Goal: Task Accomplishment & Management: Use online tool/utility

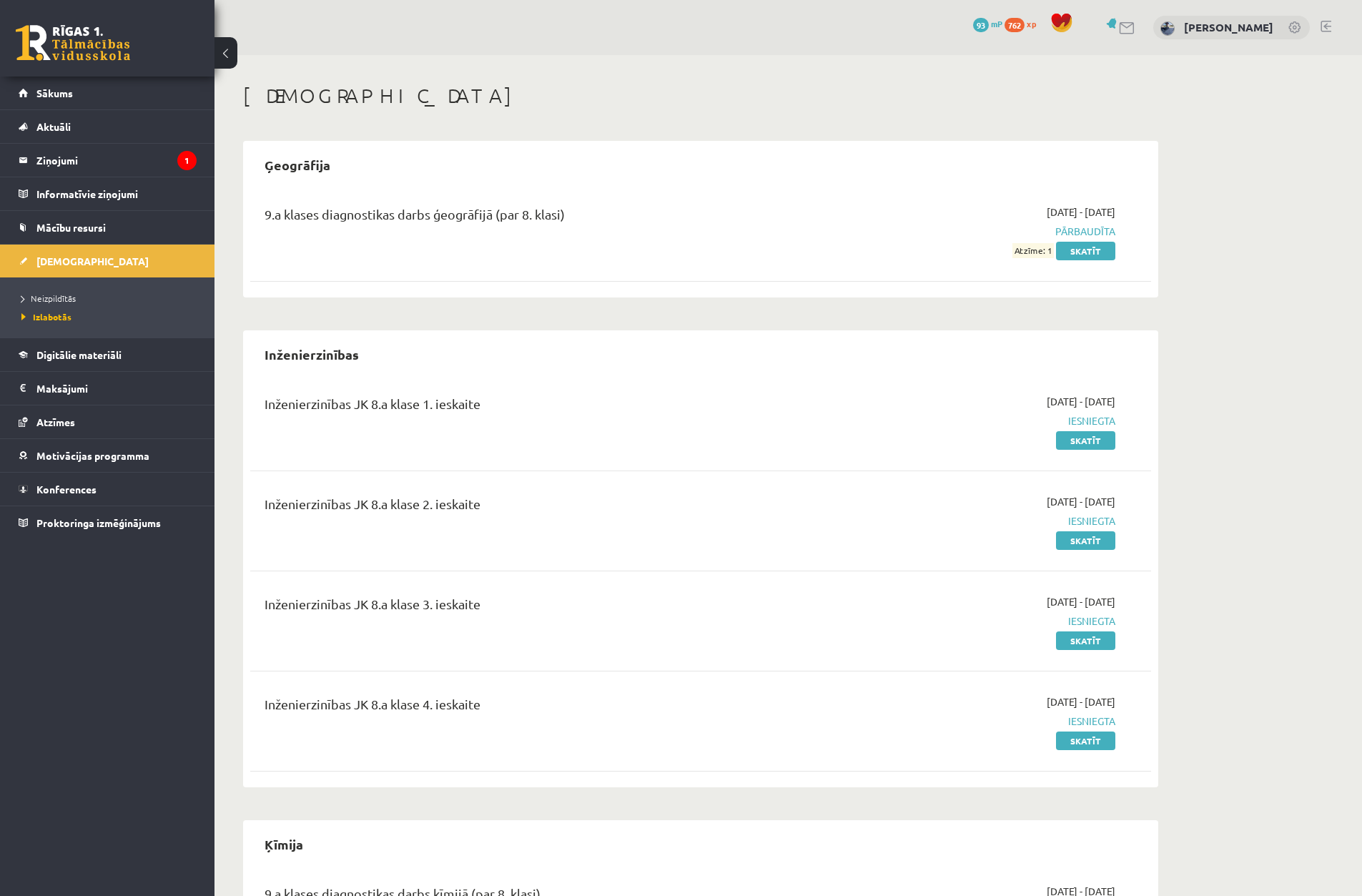
scroll to position [215, 0]
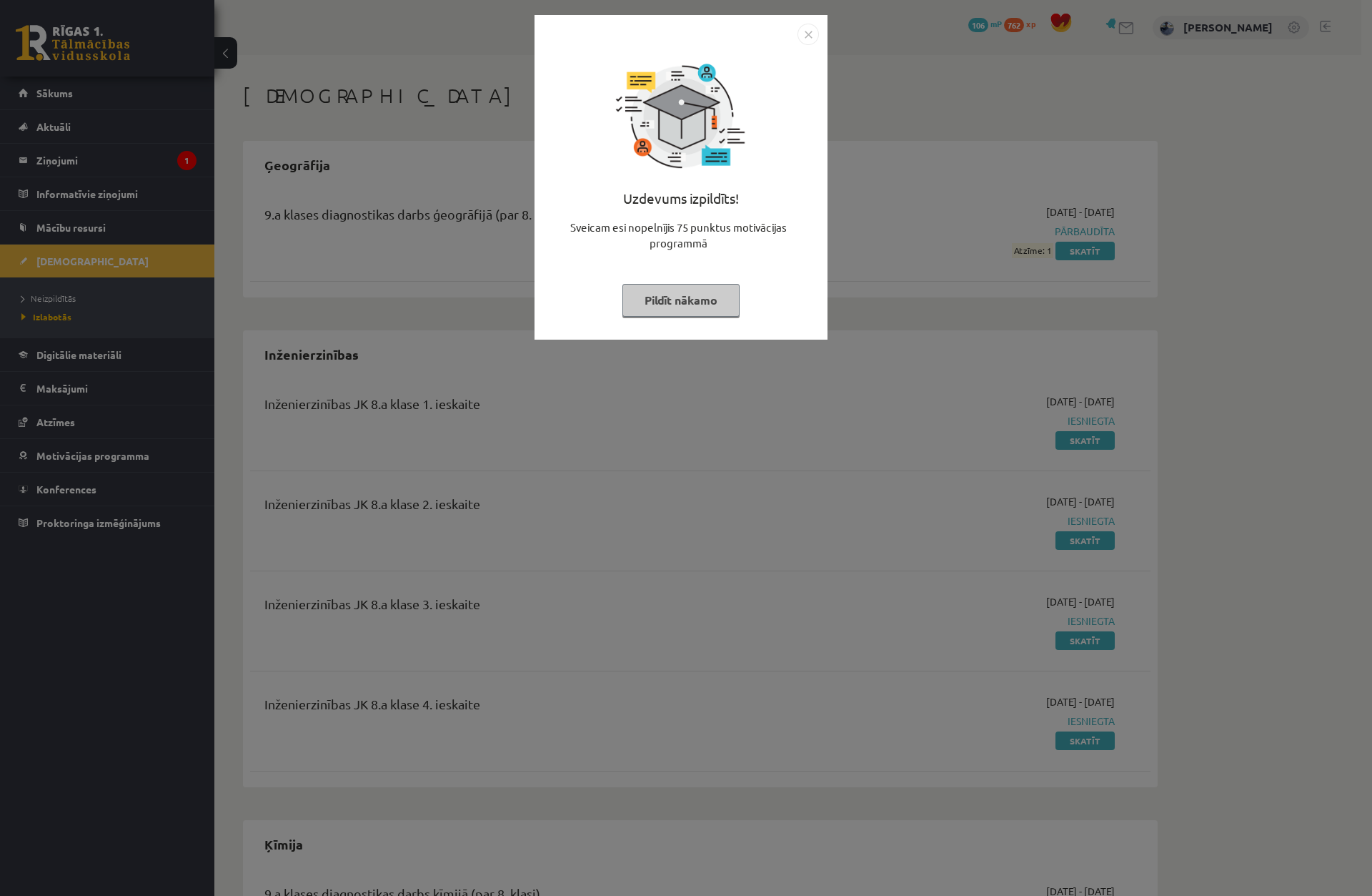
scroll to position [212, 0]
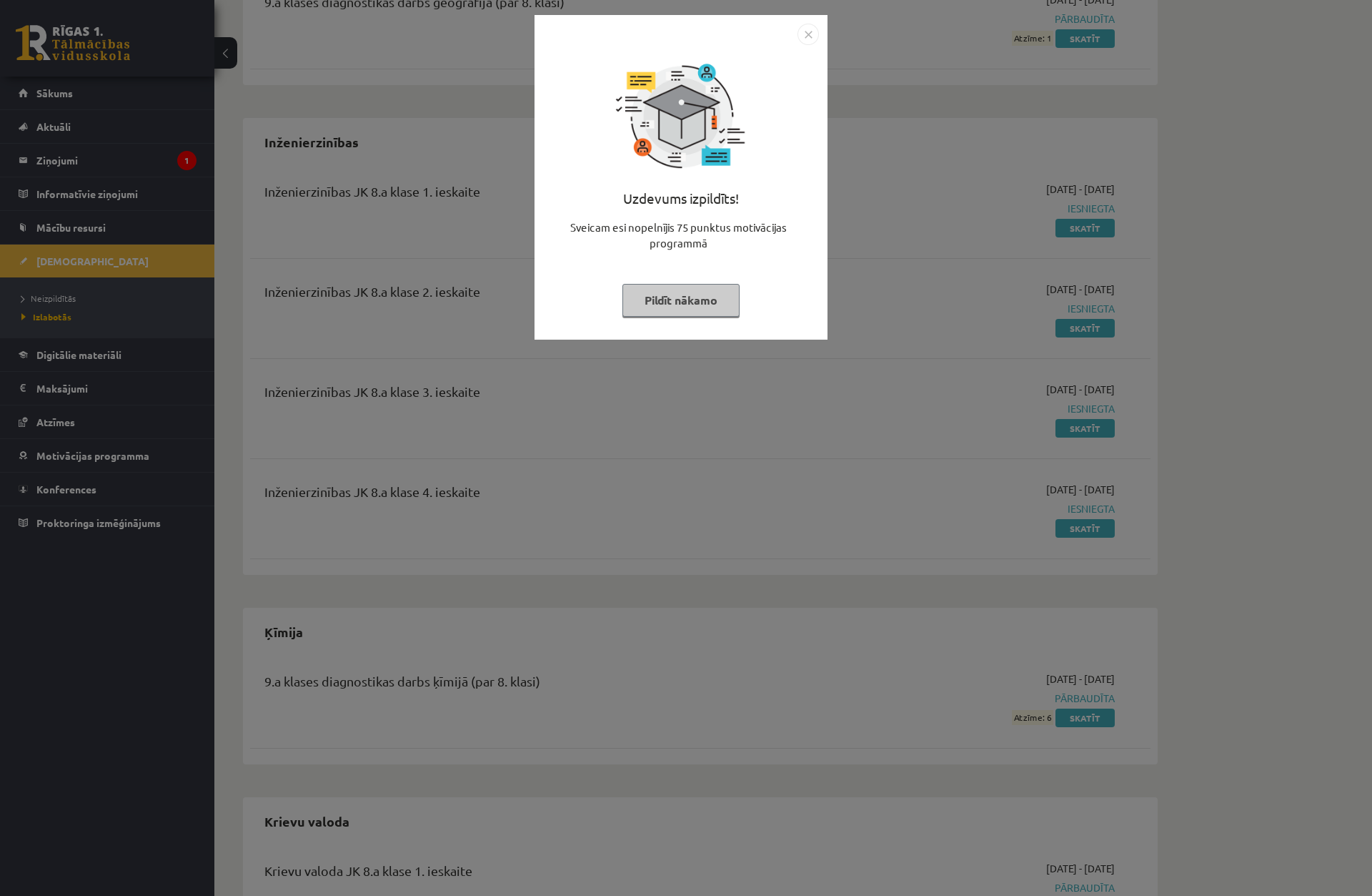
click at [809, 35] on img "Close" at bounding box center [808, 35] width 21 height 21
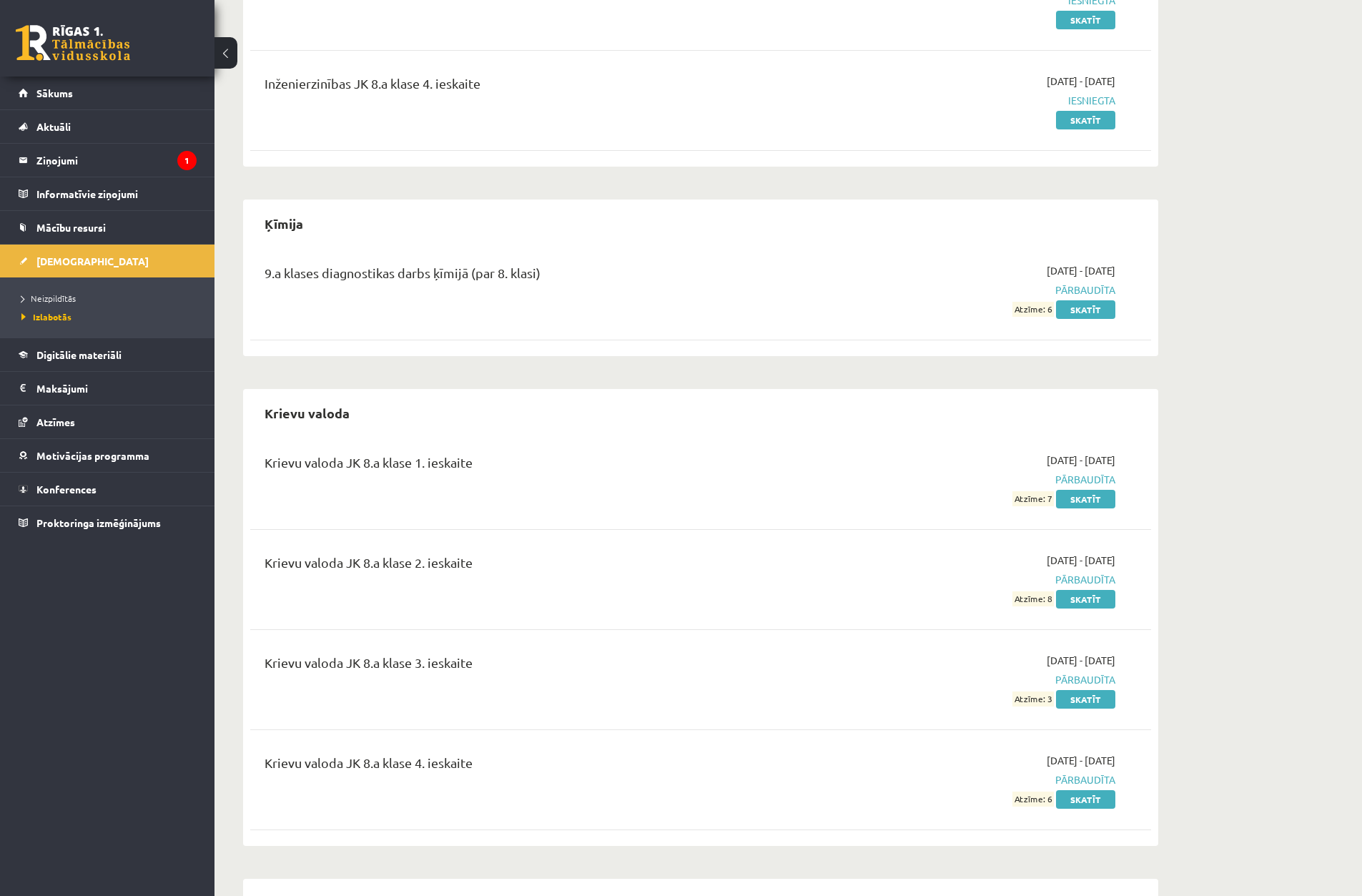
scroll to position [643, 0]
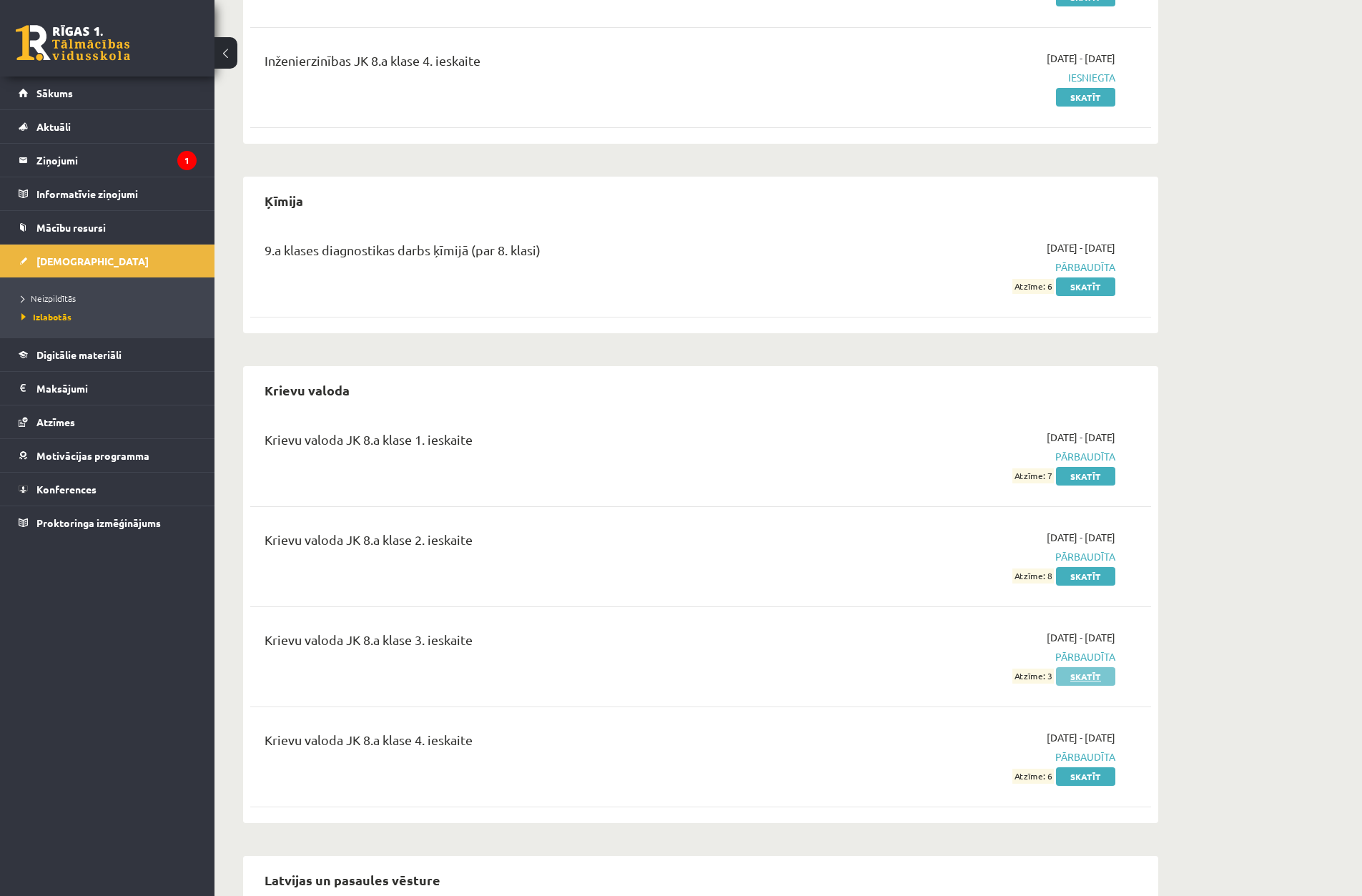
click at [1090, 680] on link "Skatīt" at bounding box center [1085, 676] width 59 height 19
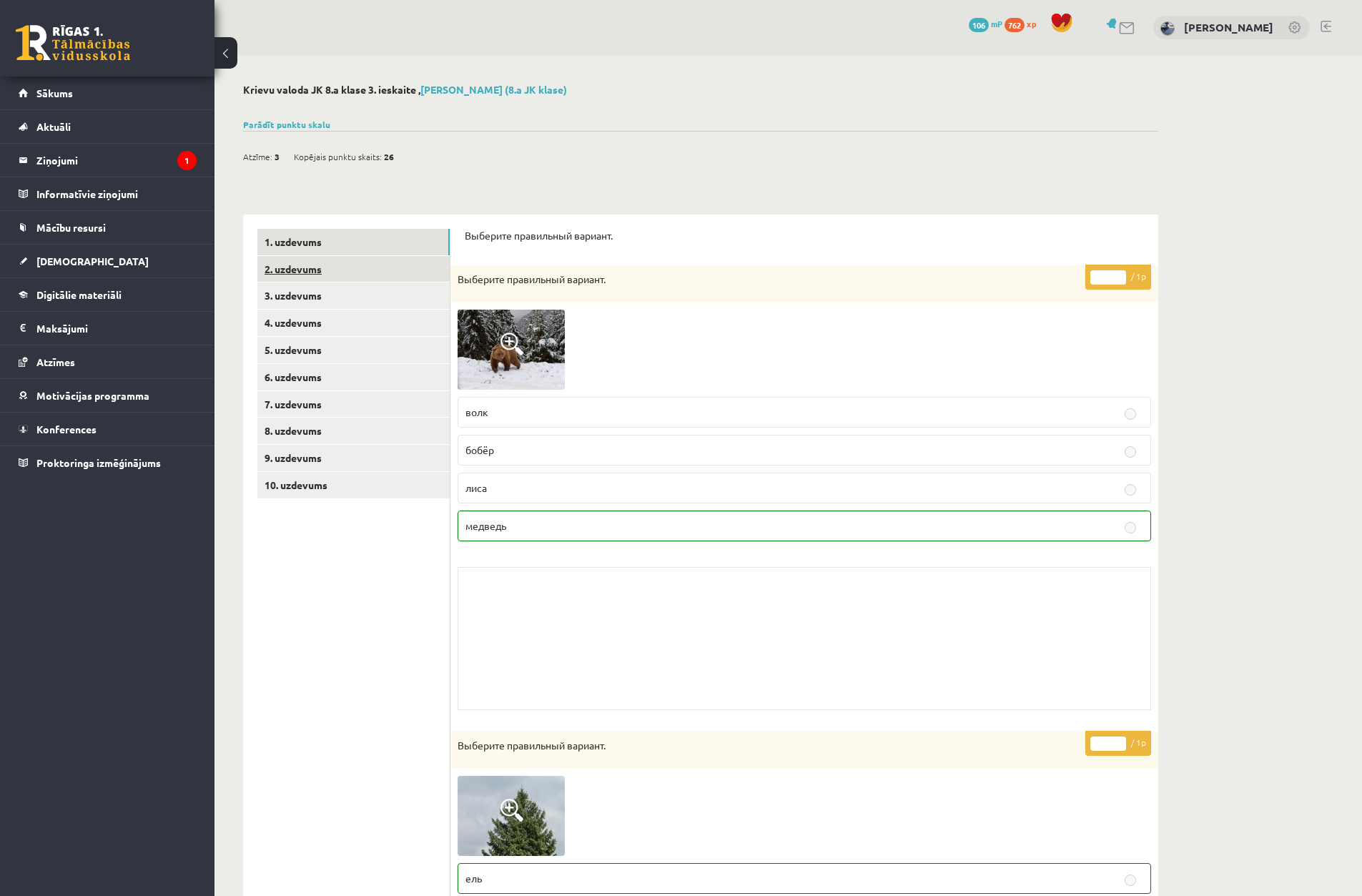
click at [356, 275] on link "2. uzdevums" at bounding box center [353, 270] width 193 height 27
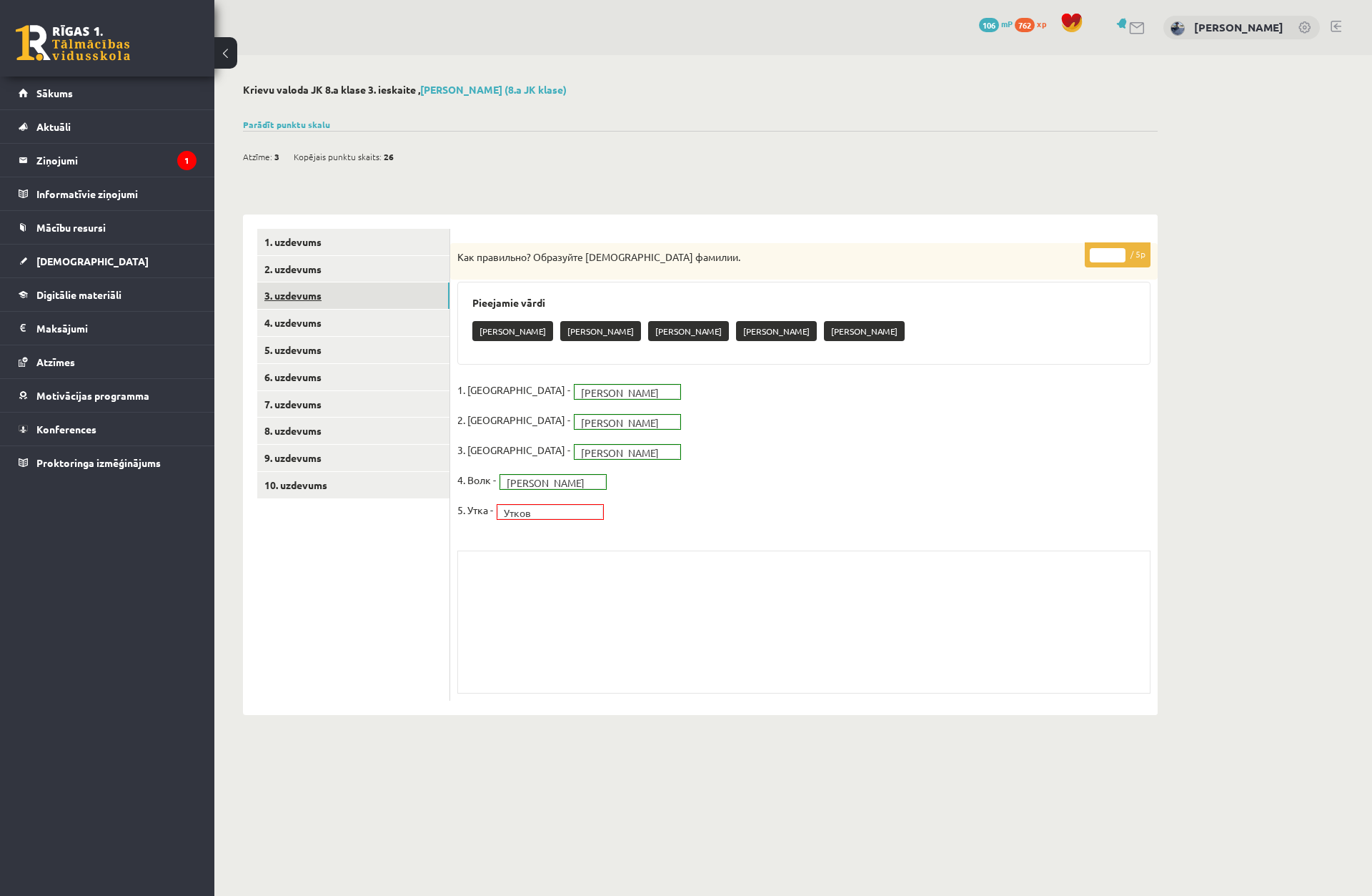
click at [365, 301] on link "3. uzdevums" at bounding box center [353, 295] width 192 height 27
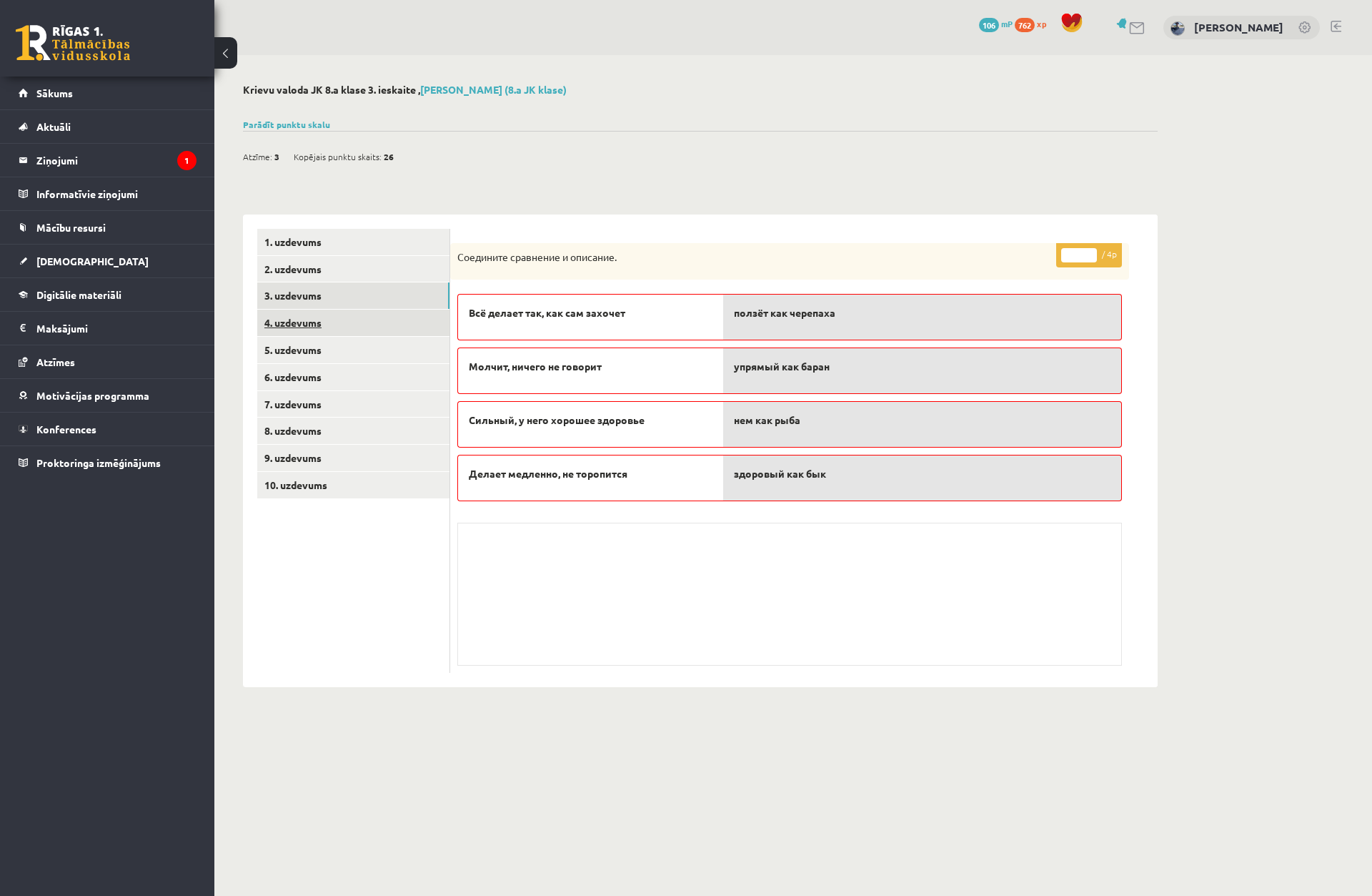
click at [370, 327] on link "4. uzdevums" at bounding box center [353, 323] width 192 height 27
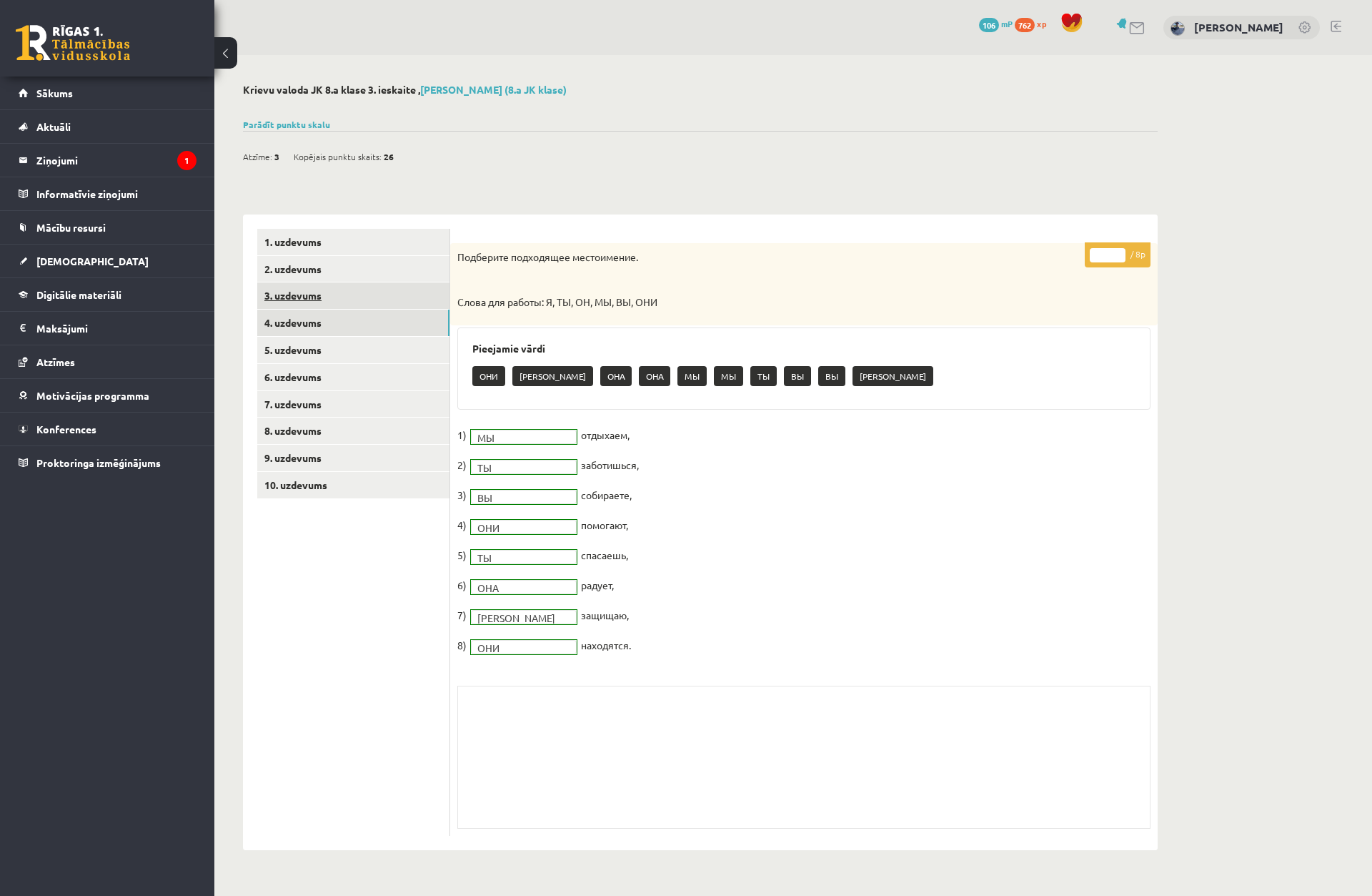
click at [377, 307] on link "3. uzdevums" at bounding box center [353, 295] width 192 height 27
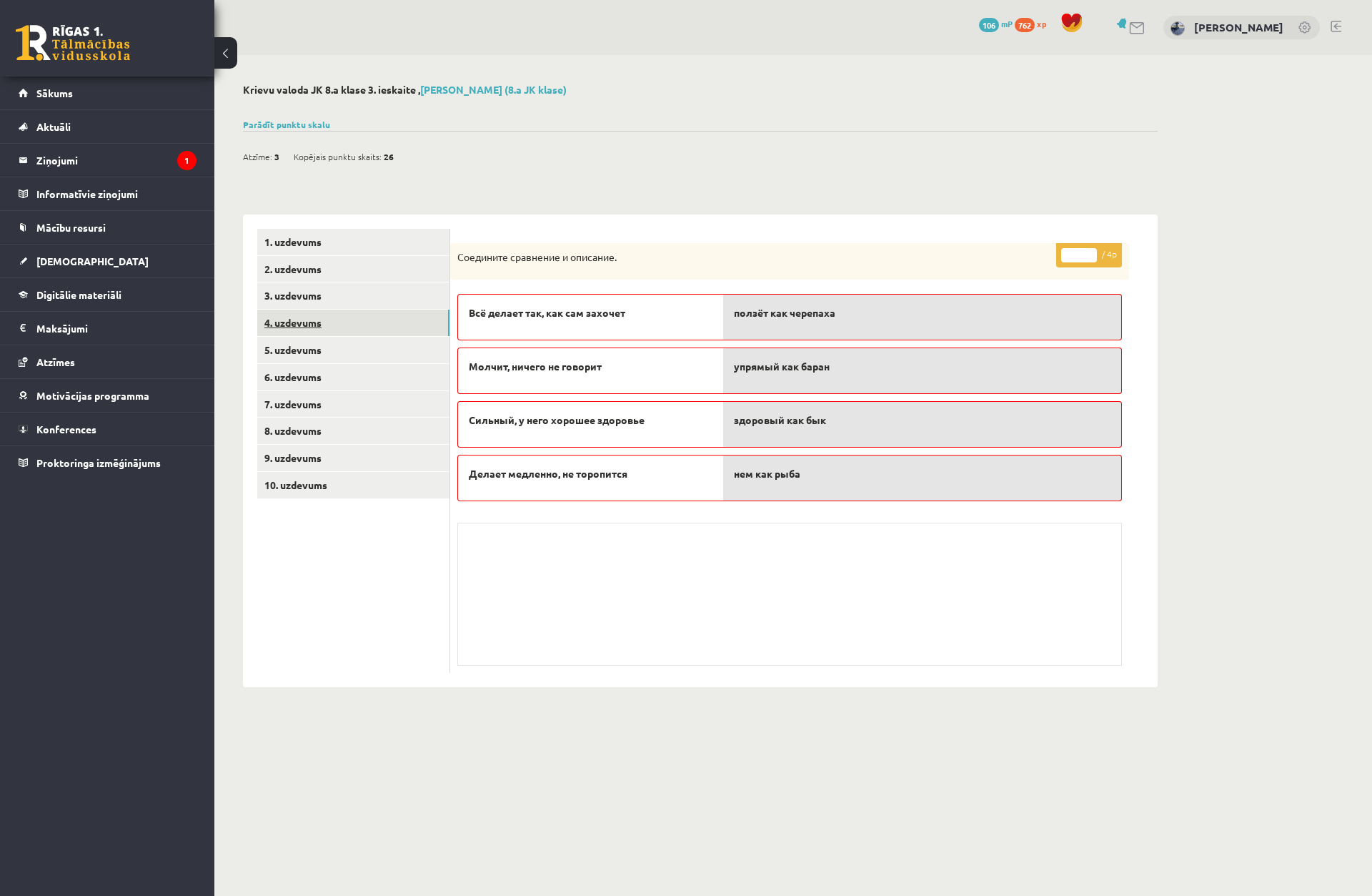
click at [376, 334] on link "4. uzdevums" at bounding box center [353, 323] width 192 height 27
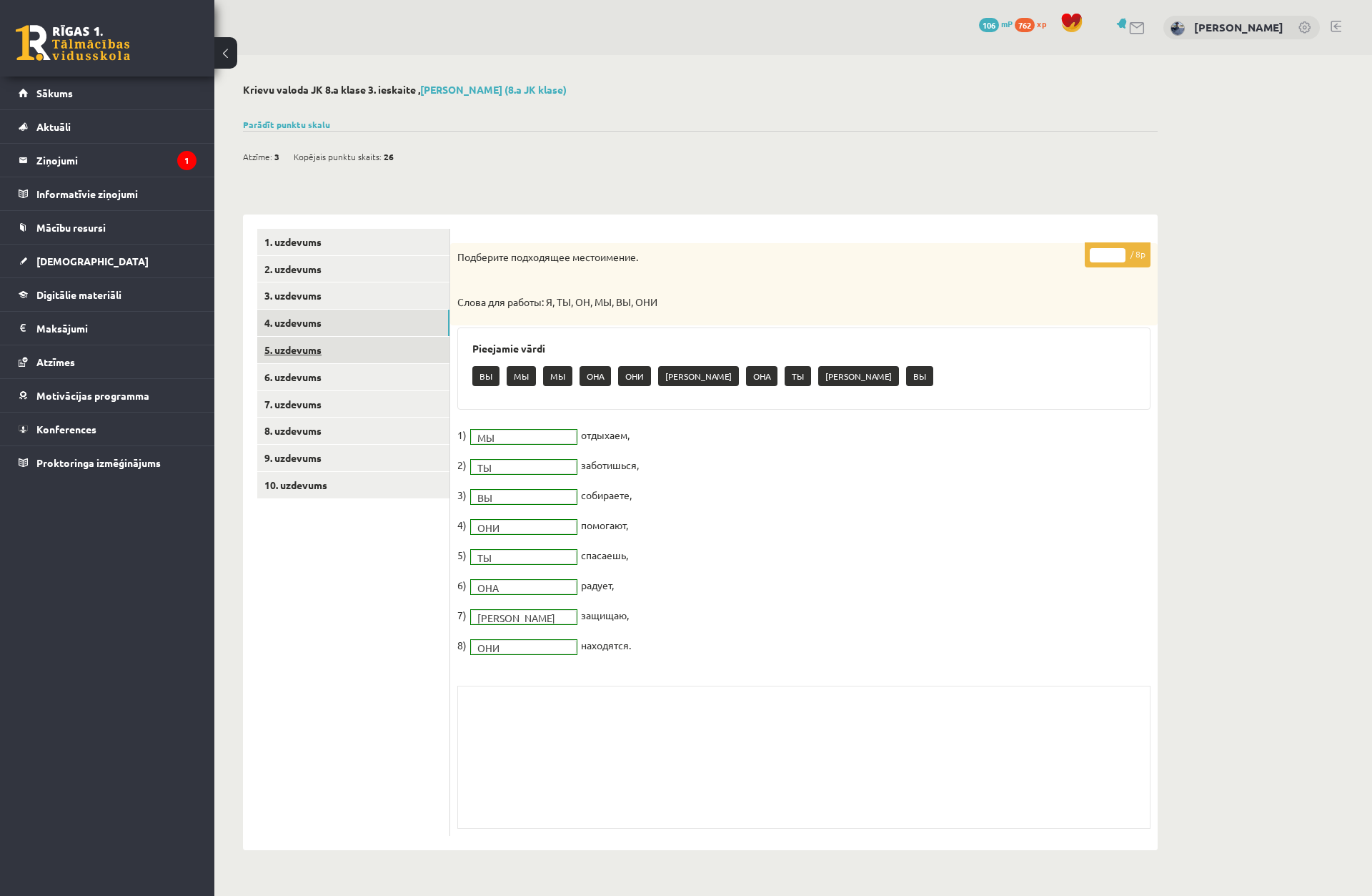
click at [374, 358] on link "5. uzdevums" at bounding box center [353, 350] width 192 height 27
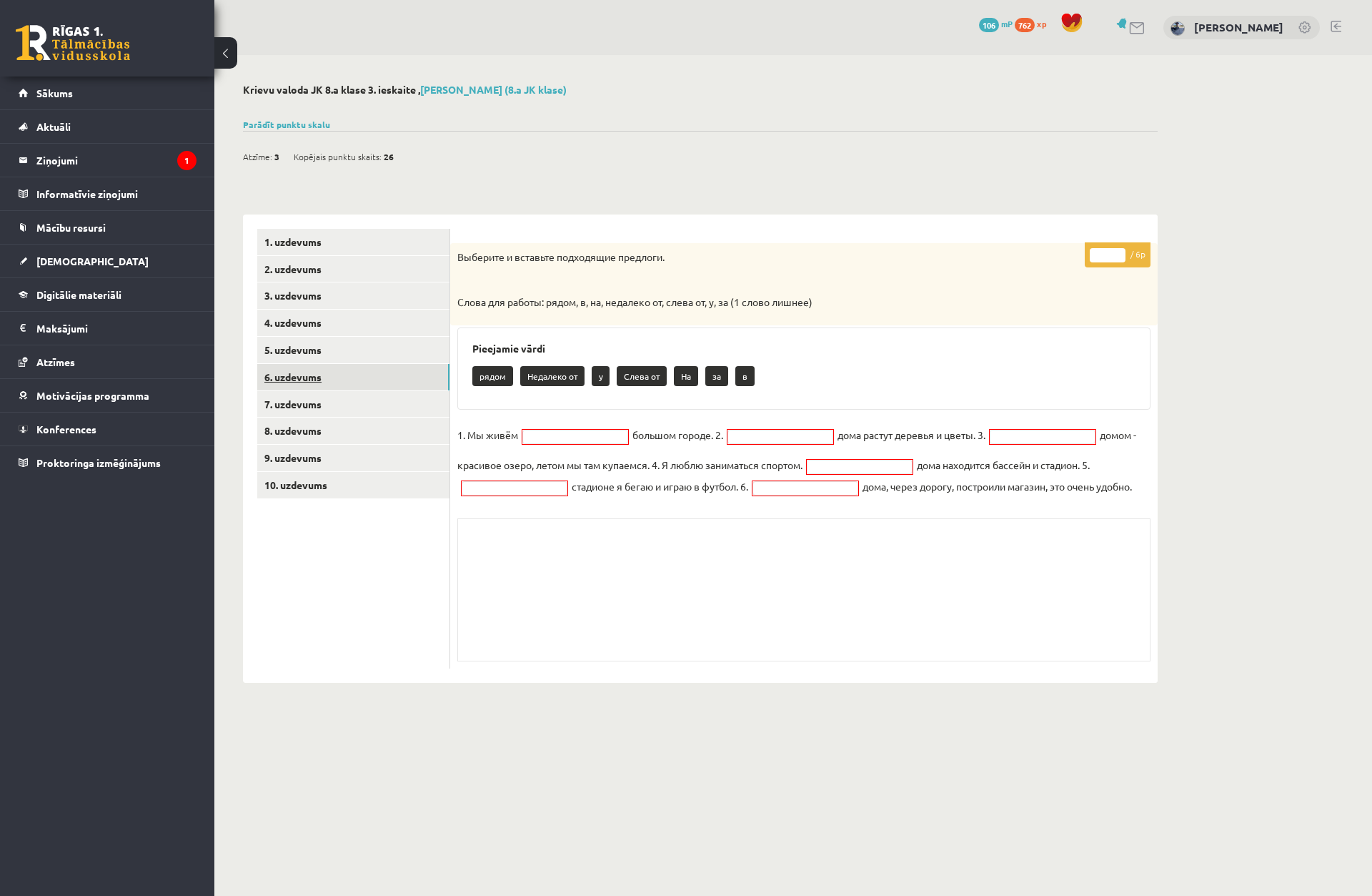
click at [381, 378] on link "6. uzdevums" at bounding box center [353, 377] width 192 height 27
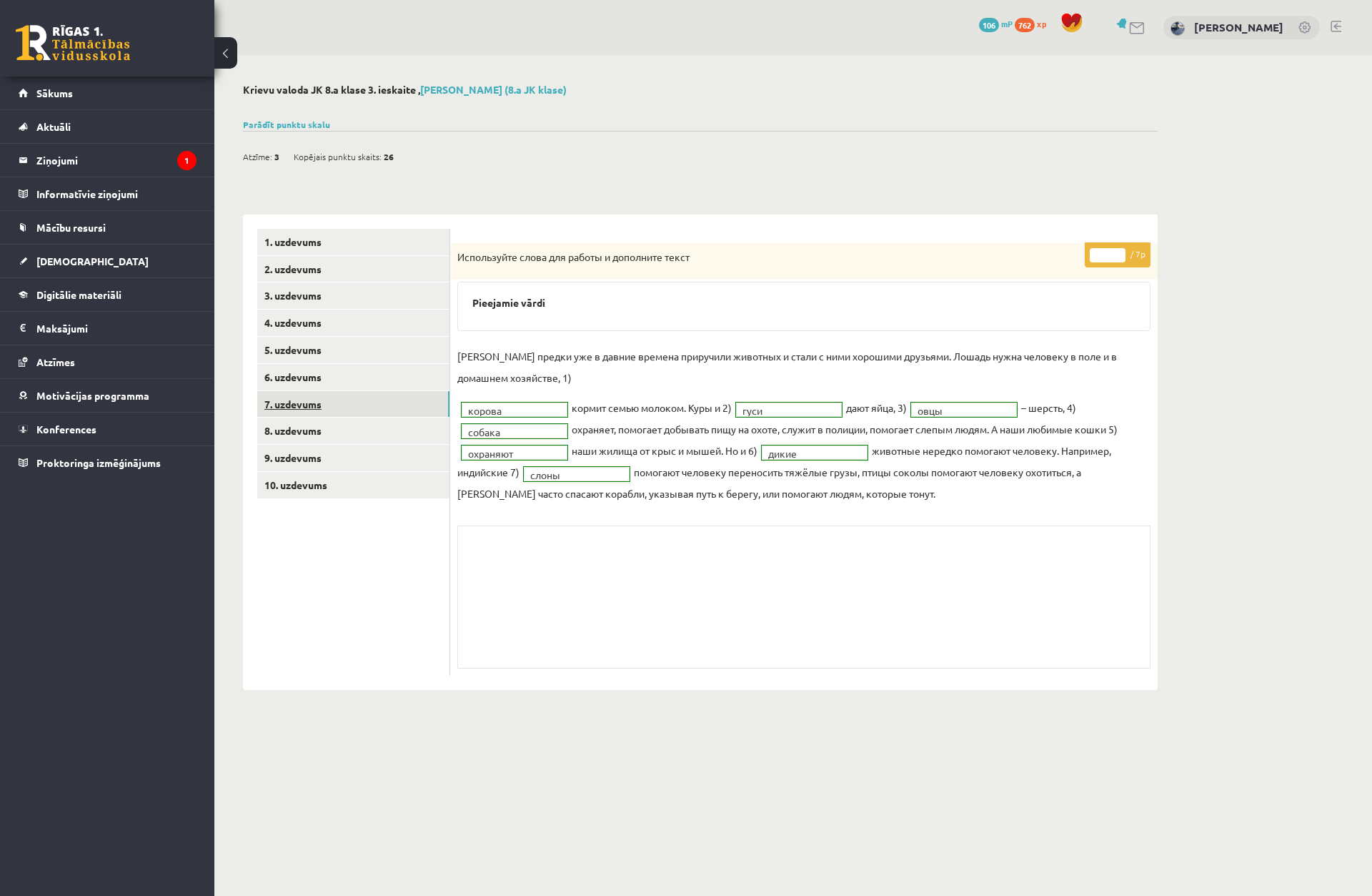
click at [385, 409] on link "7. uzdevums" at bounding box center [353, 405] width 192 height 27
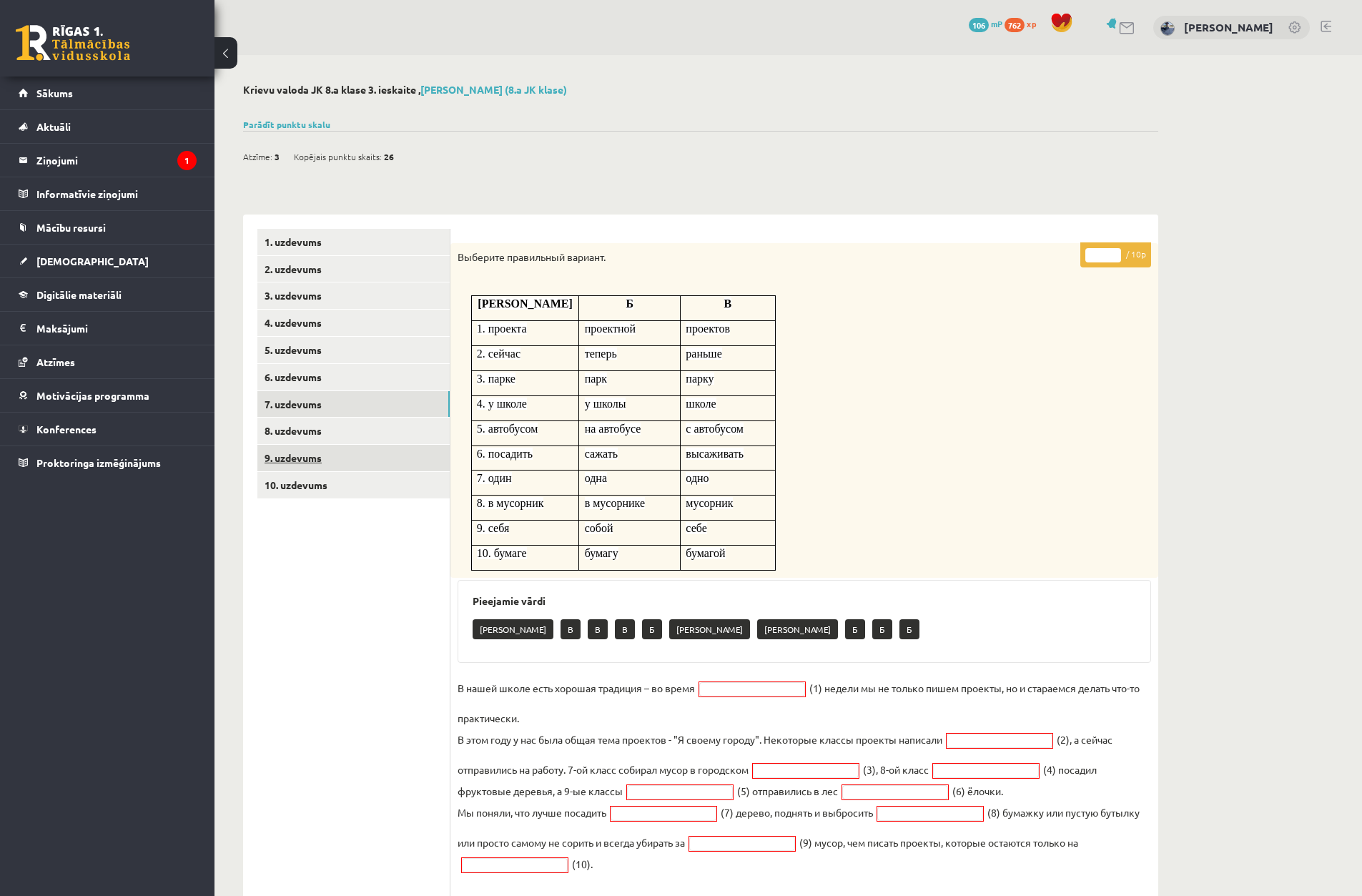
click at [381, 449] on link "9. uzdevums" at bounding box center [353, 458] width 193 height 27
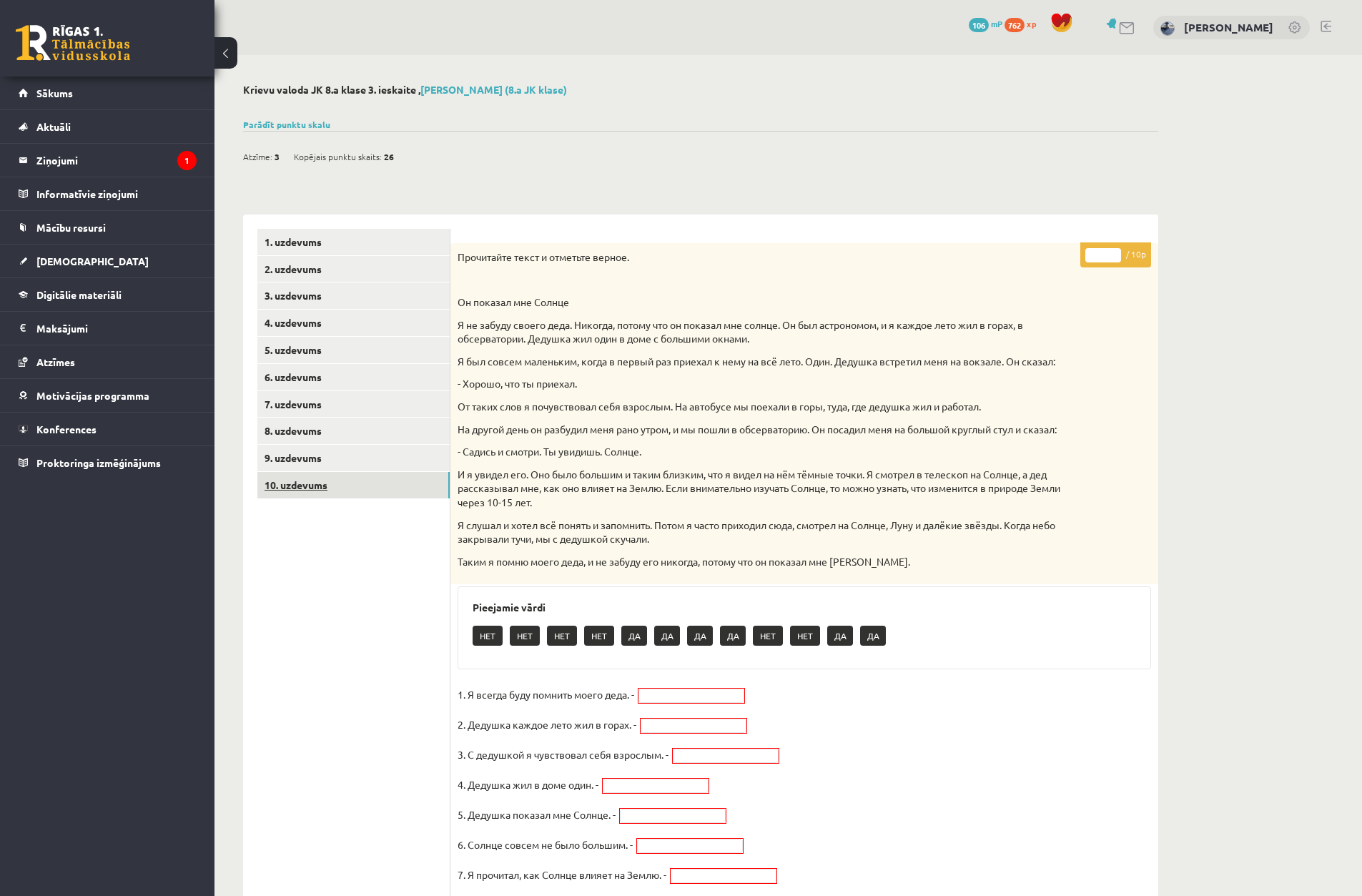
click at [375, 481] on link "10. uzdevums" at bounding box center [353, 485] width 193 height 27
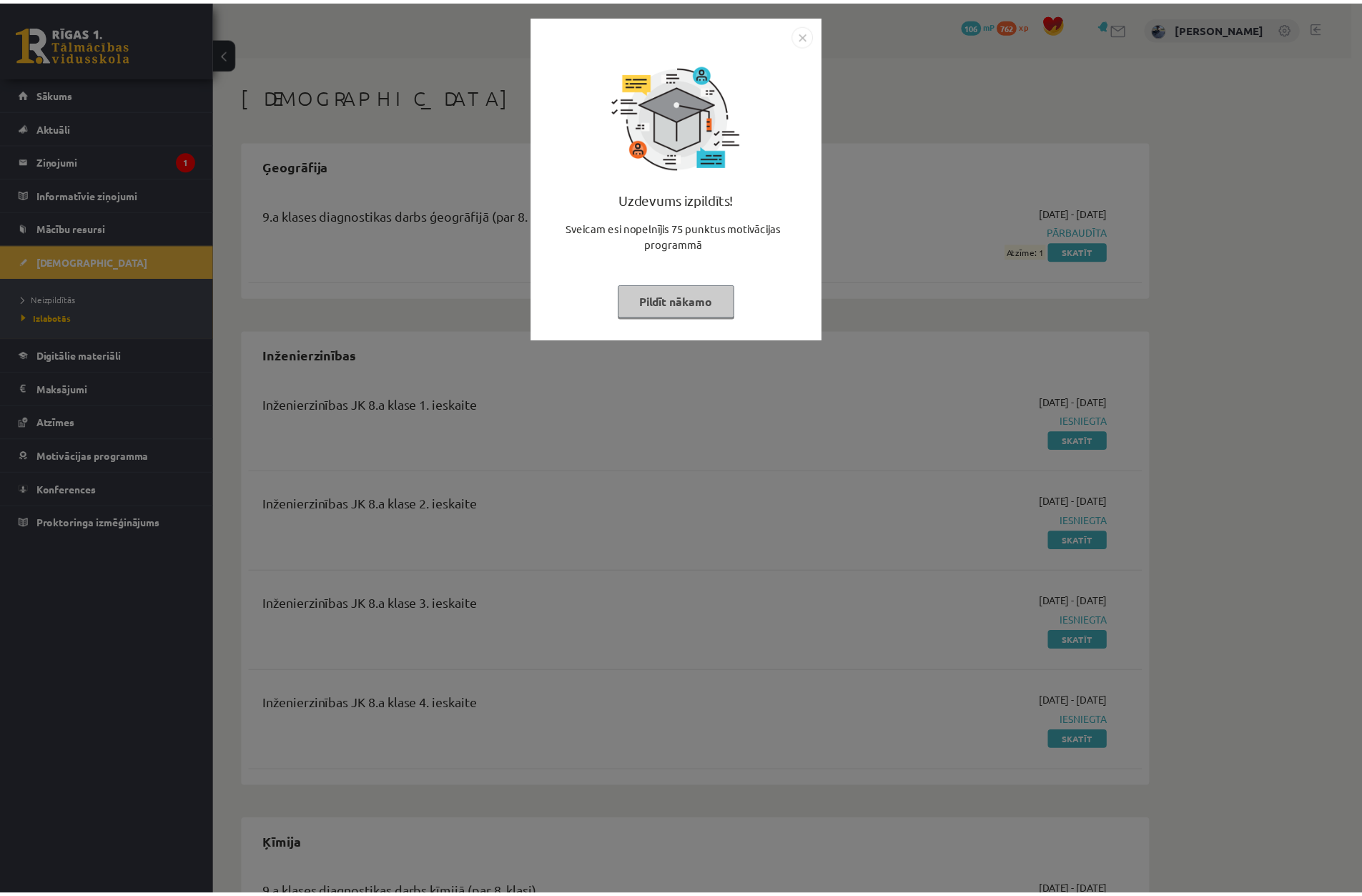
scroll to position [643, 0]
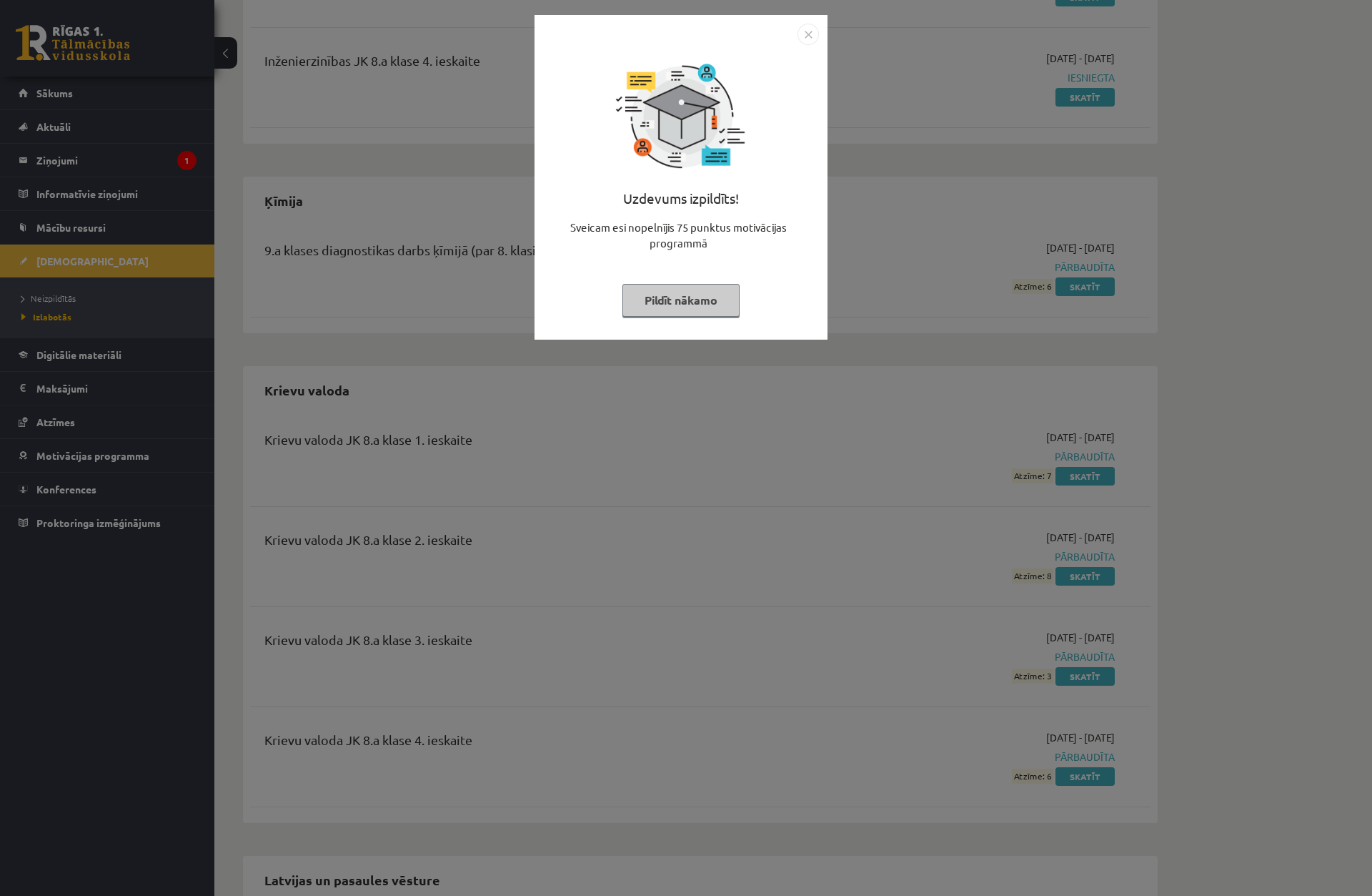
click at [880, 326] on div "Uzdevums izpildīts! Sveicam esi nopelnījis 75 punktus motivācijas programmā Pil…" at bounding box center [686, 448] width 1372 height 896
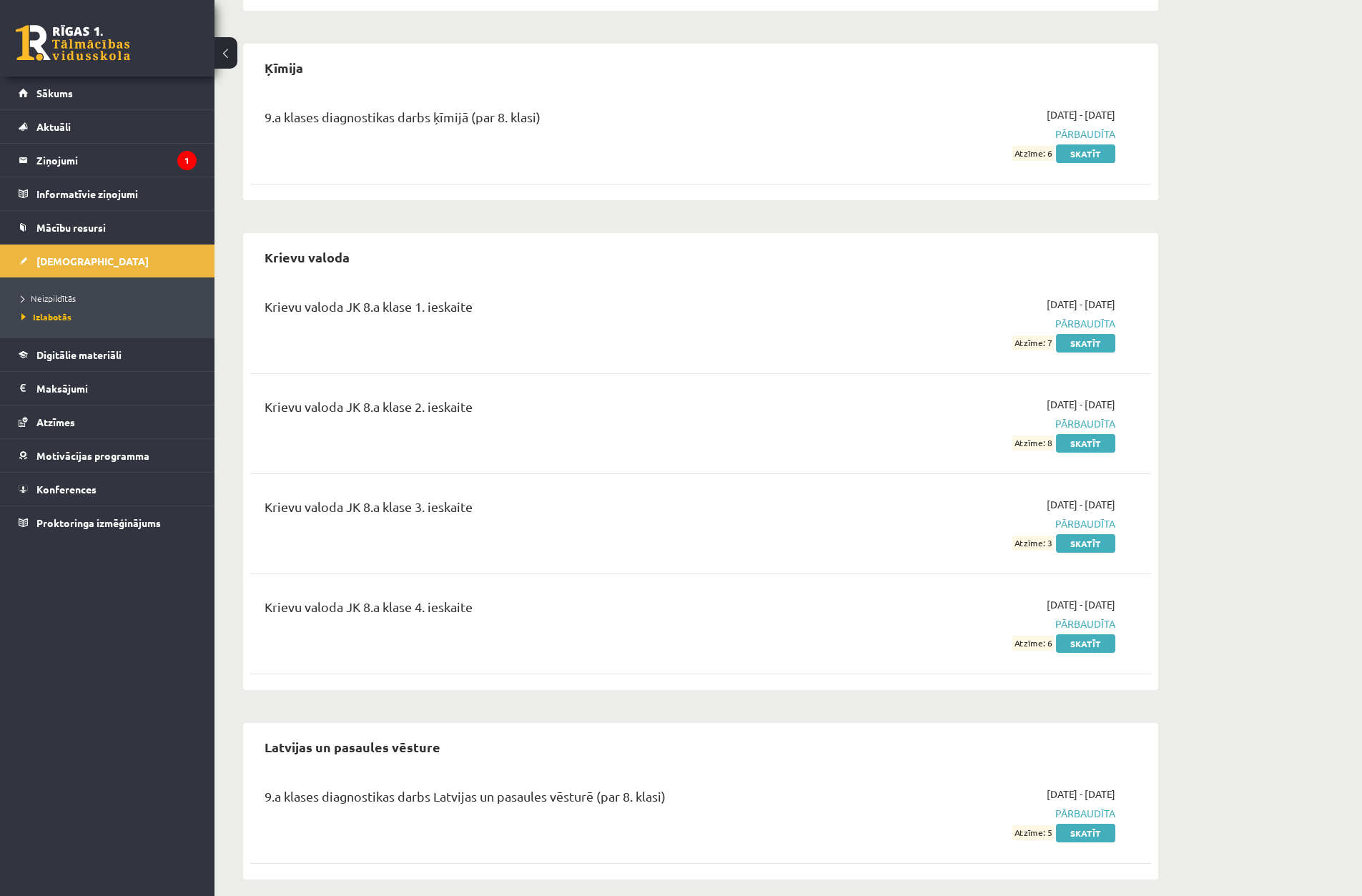
scroll to position [764, 0]
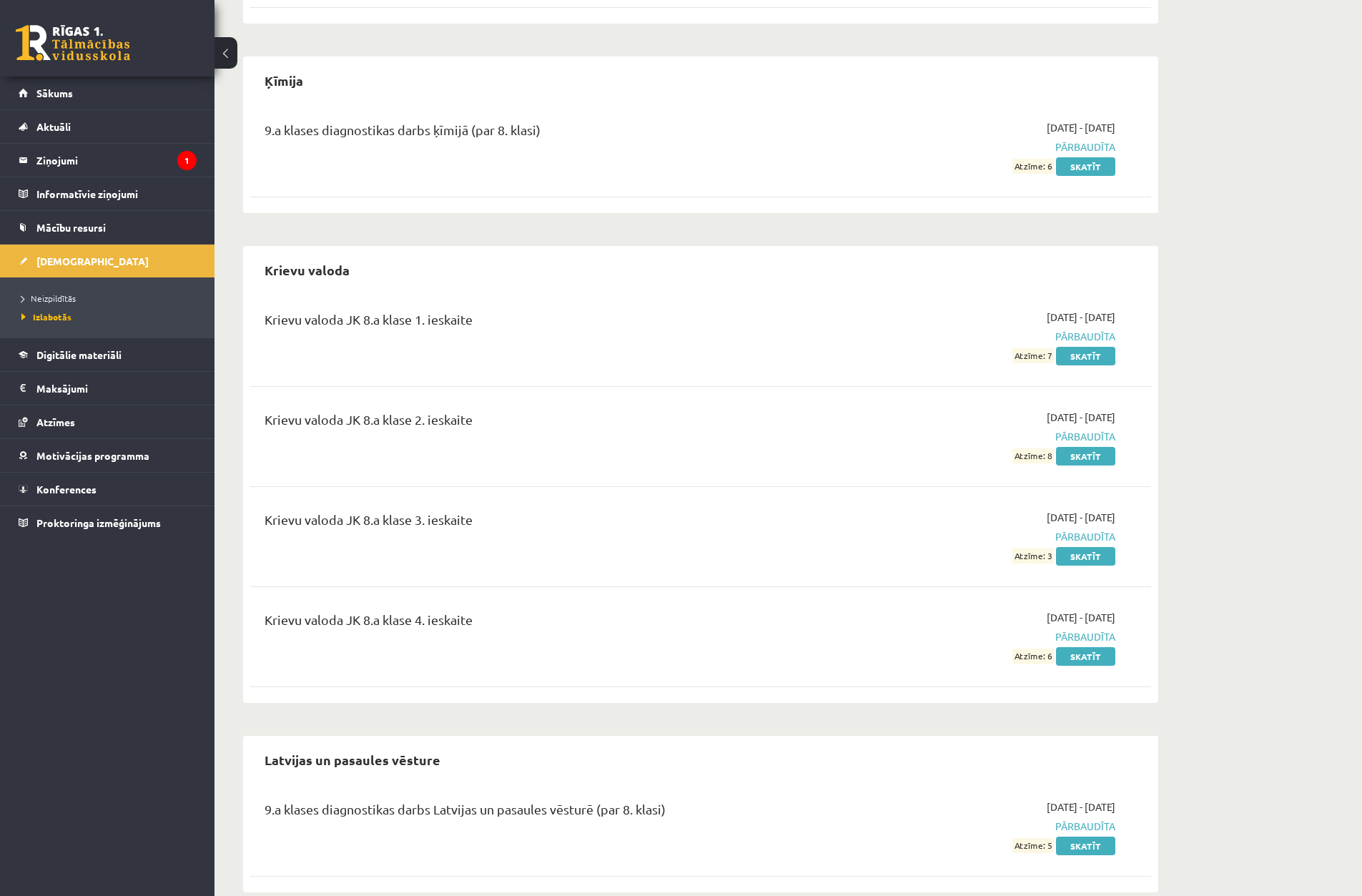
drag, startPoint x: 433, startPoint y: 519, endPoint x: 507, endPoint y: 513, distance: 74.2
click at [507, 513] on div "Krievu valoda JK 8.a klase 3. ieskaite" at bounding box center [544, 523] width 560 height 27
drag, startPoint x: 508, startPoint y: 517, endPoint x: 537, endPoint y: 525, distance: 30.1
click at [510, 517] on div "Krievu valoda JK 8.a klase 3. ieskaite" at bounding box center [544, 523] width 560 height 27
click at [818, 522] on div "Krievu valoda JK 8.a klase 3. ieskaite" at bounding box center [544, 523] width 560 height 27
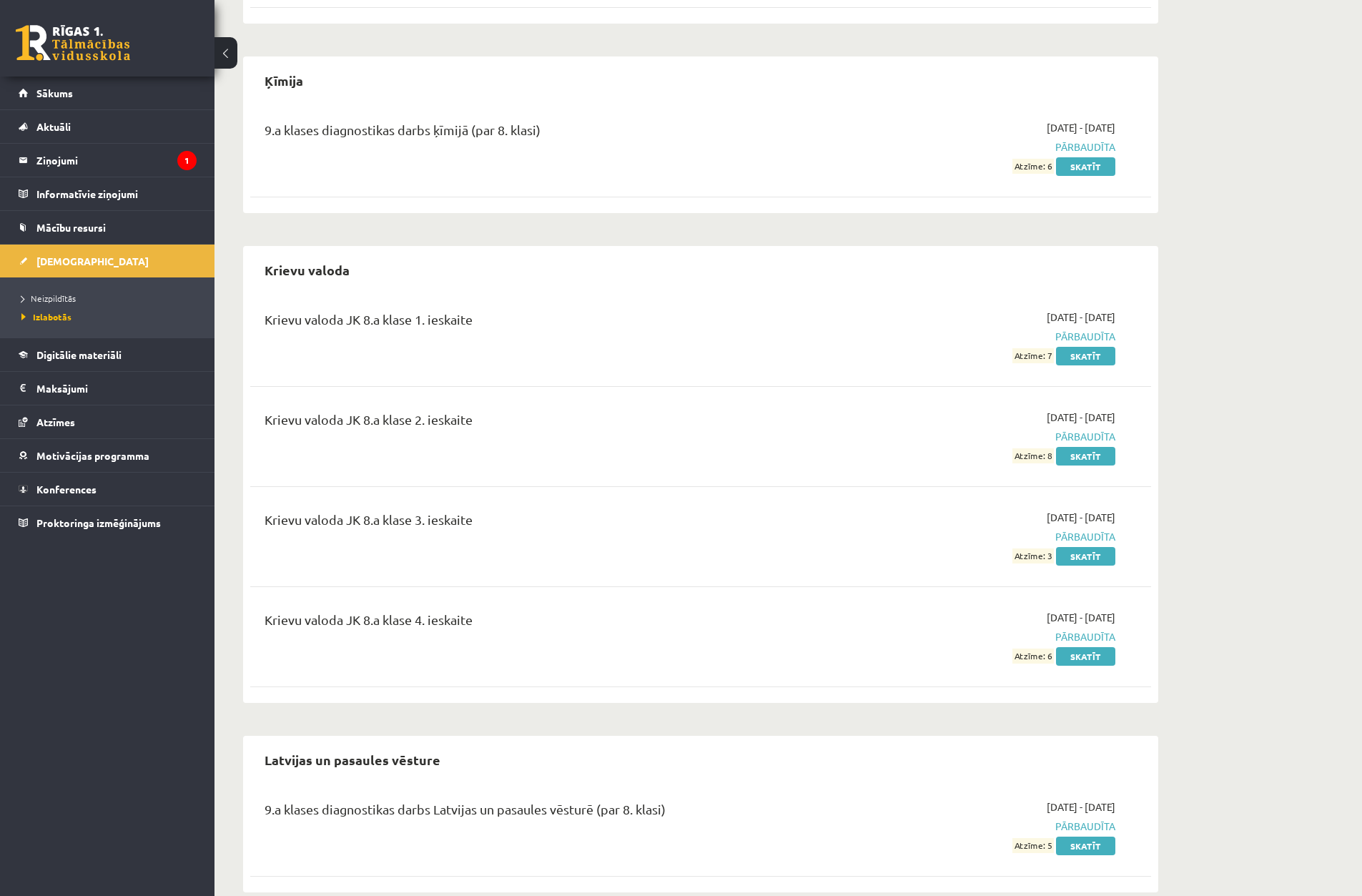
click at [324, 599] on div "Krievu valoda JK 8.a klase 4. ieskaite 2025-09-01 - 2025-09-30 Pārbaudīta Atzīm…" at bounding box center [700, 636] width 901 height 83
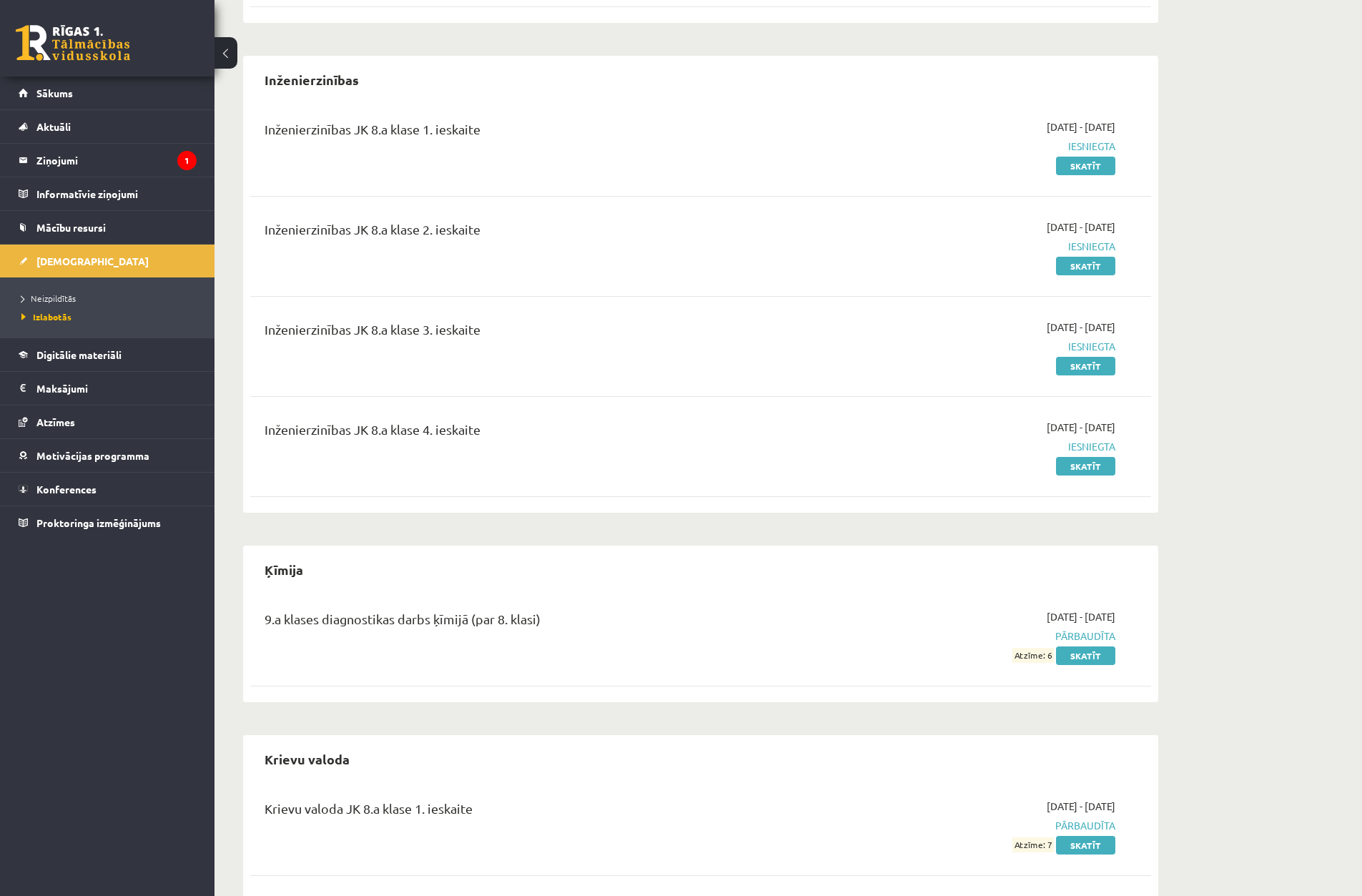
scroll to position [192, 0]
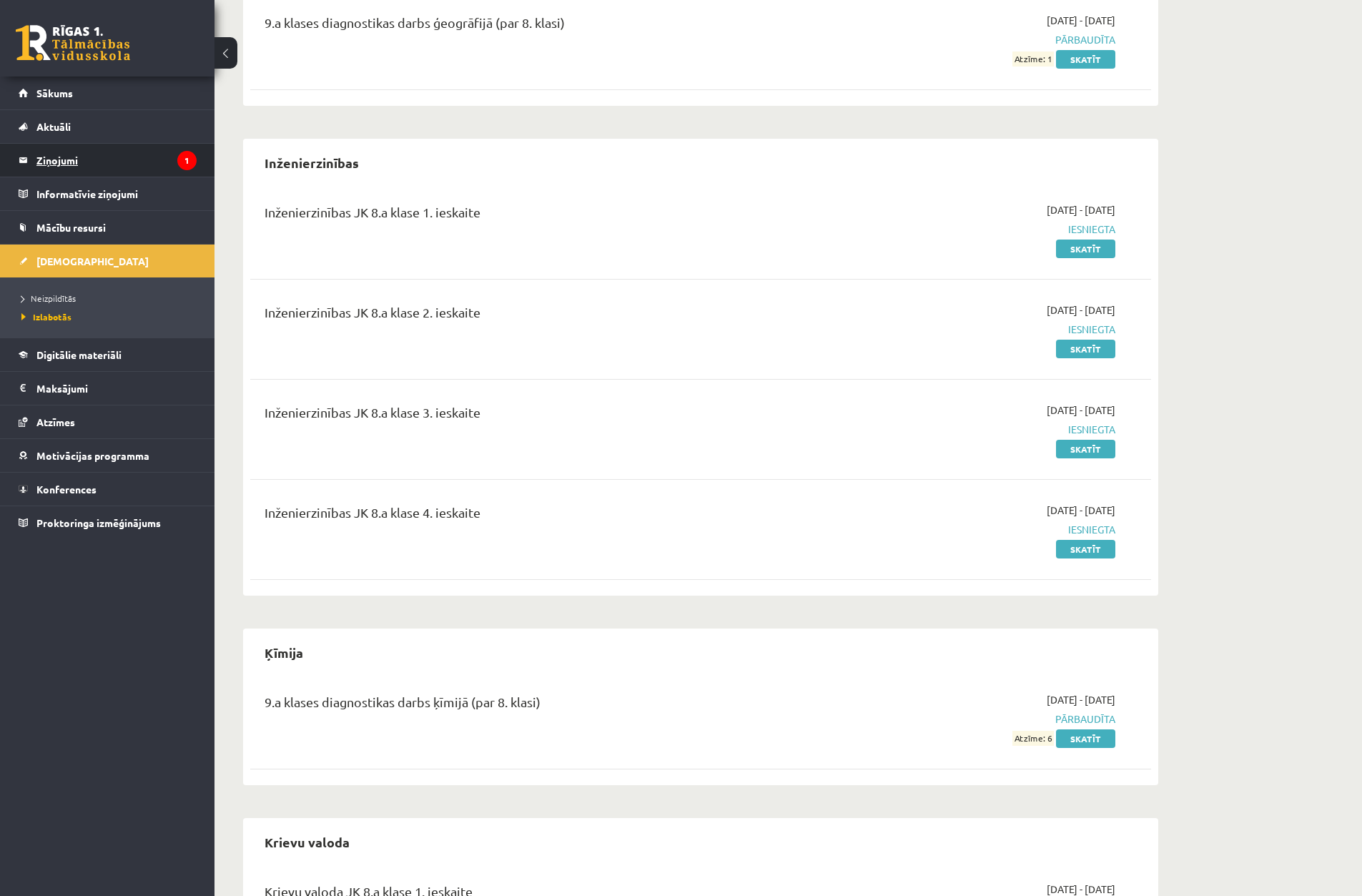
click at [177, 170] on legend "Ziņojumi 1" at bounding box center [116, 160] width 161 height 33
